Goal: Check status: Check status

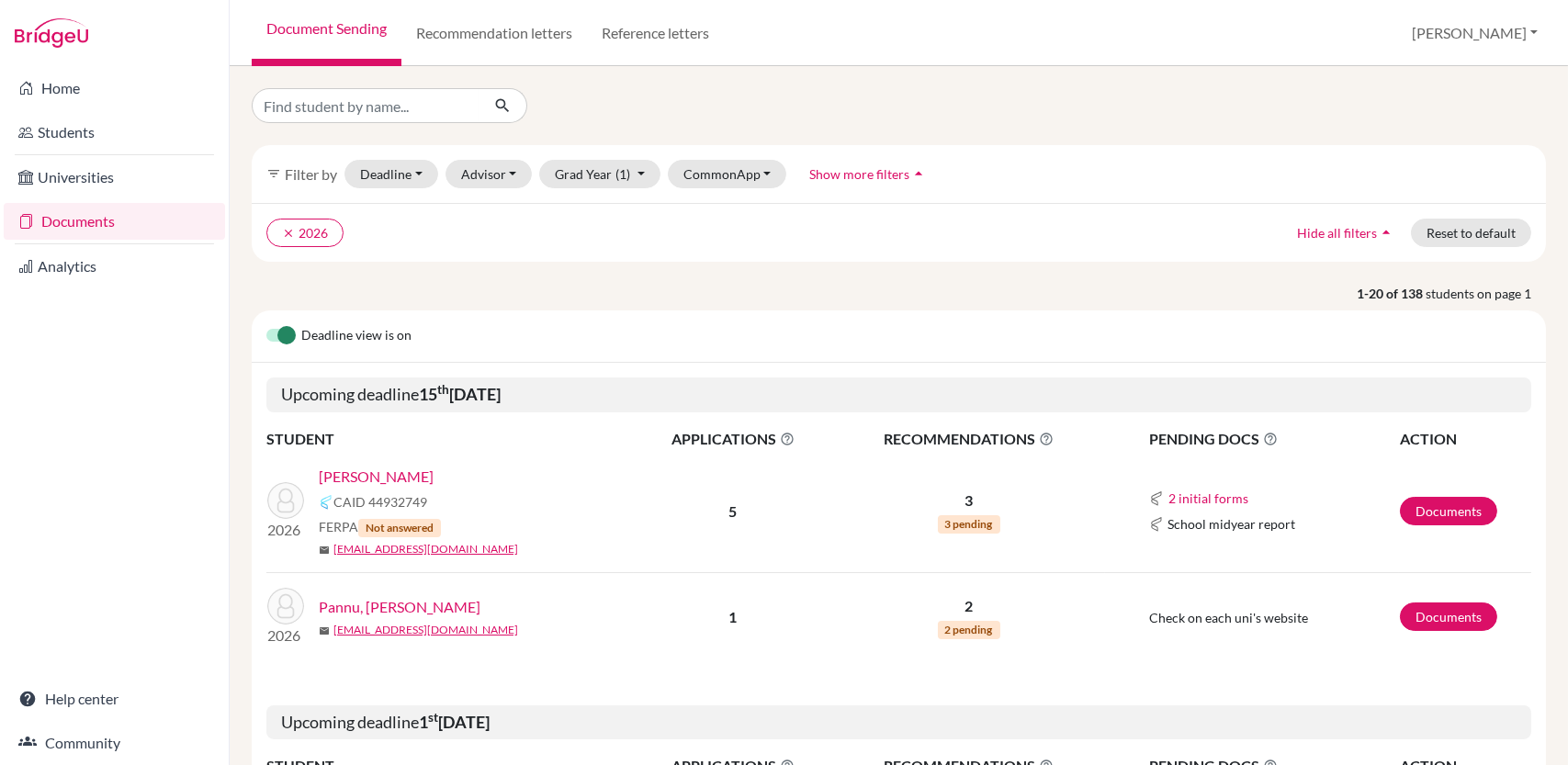
click at [367, 474] on link "[PERSON_NAME]" at bounding box center [376, 477] width 115 height 22
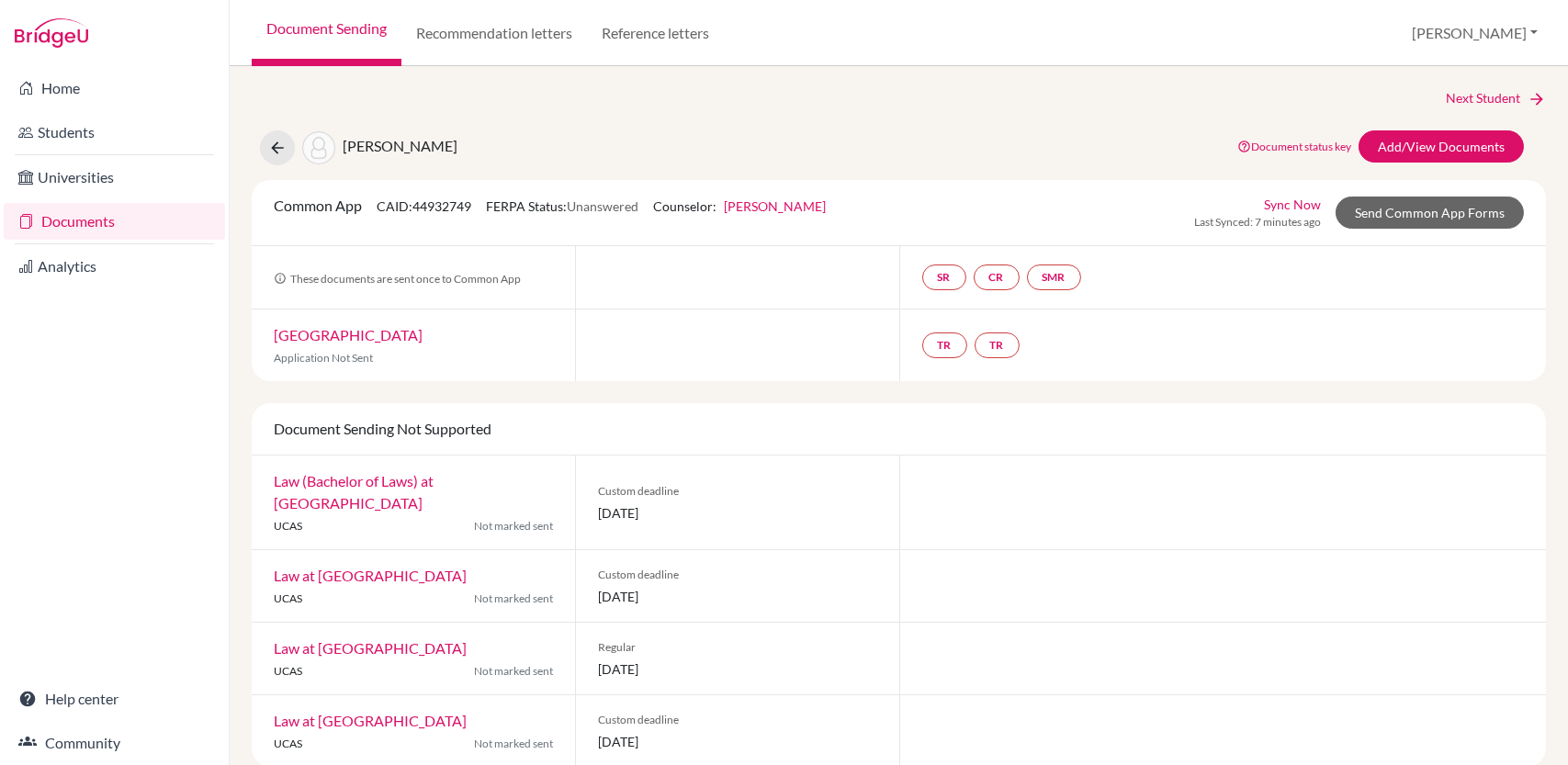
click at [1296, 202] on link "Sync Now" at bounding box center [1292, 204] width 57 height 19
